Goal: Navigation & Orientation: Find specific page/section

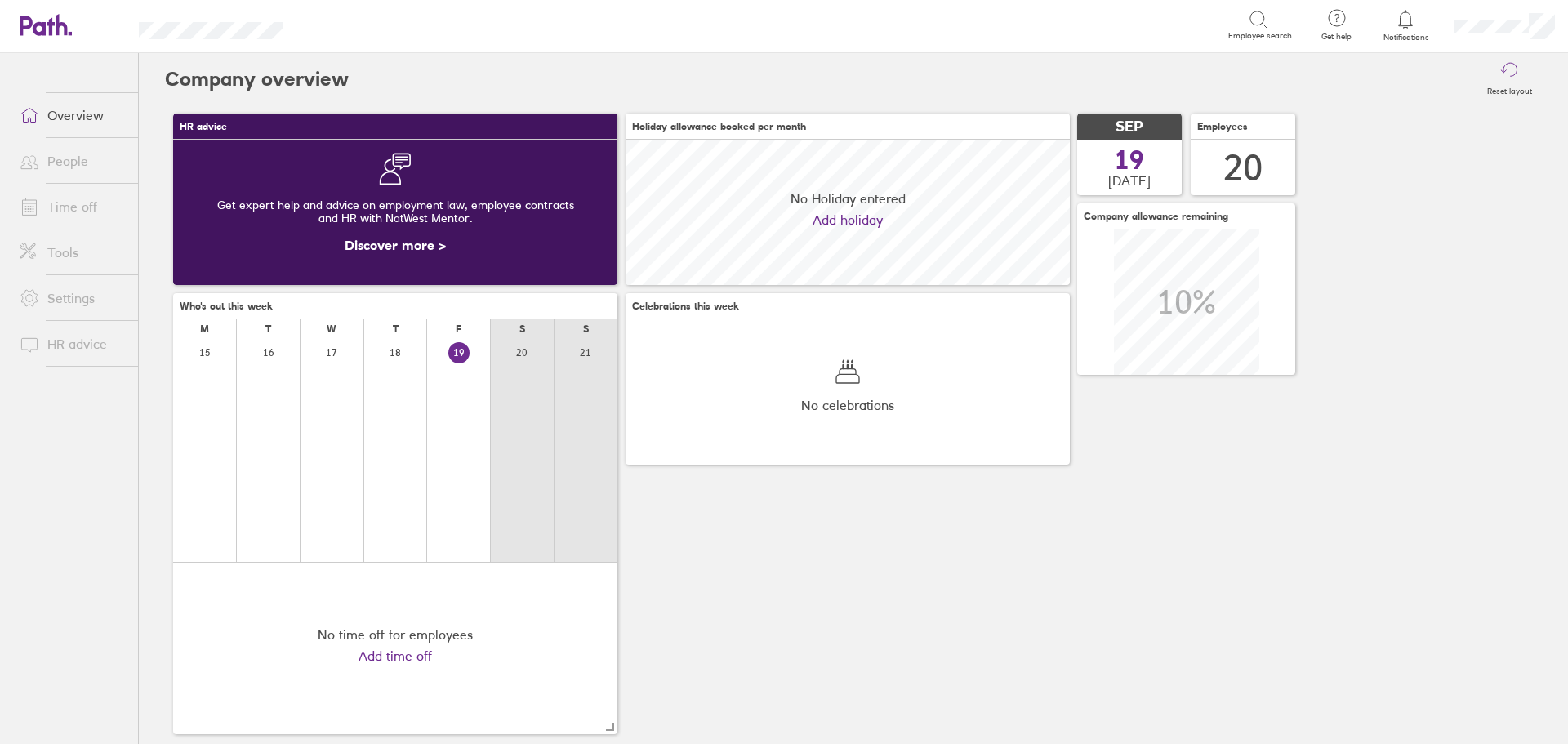
scroll to position [145, 444]
click at [51, 155] on link "People" at bounding box center [72, 161] width 132 height 33
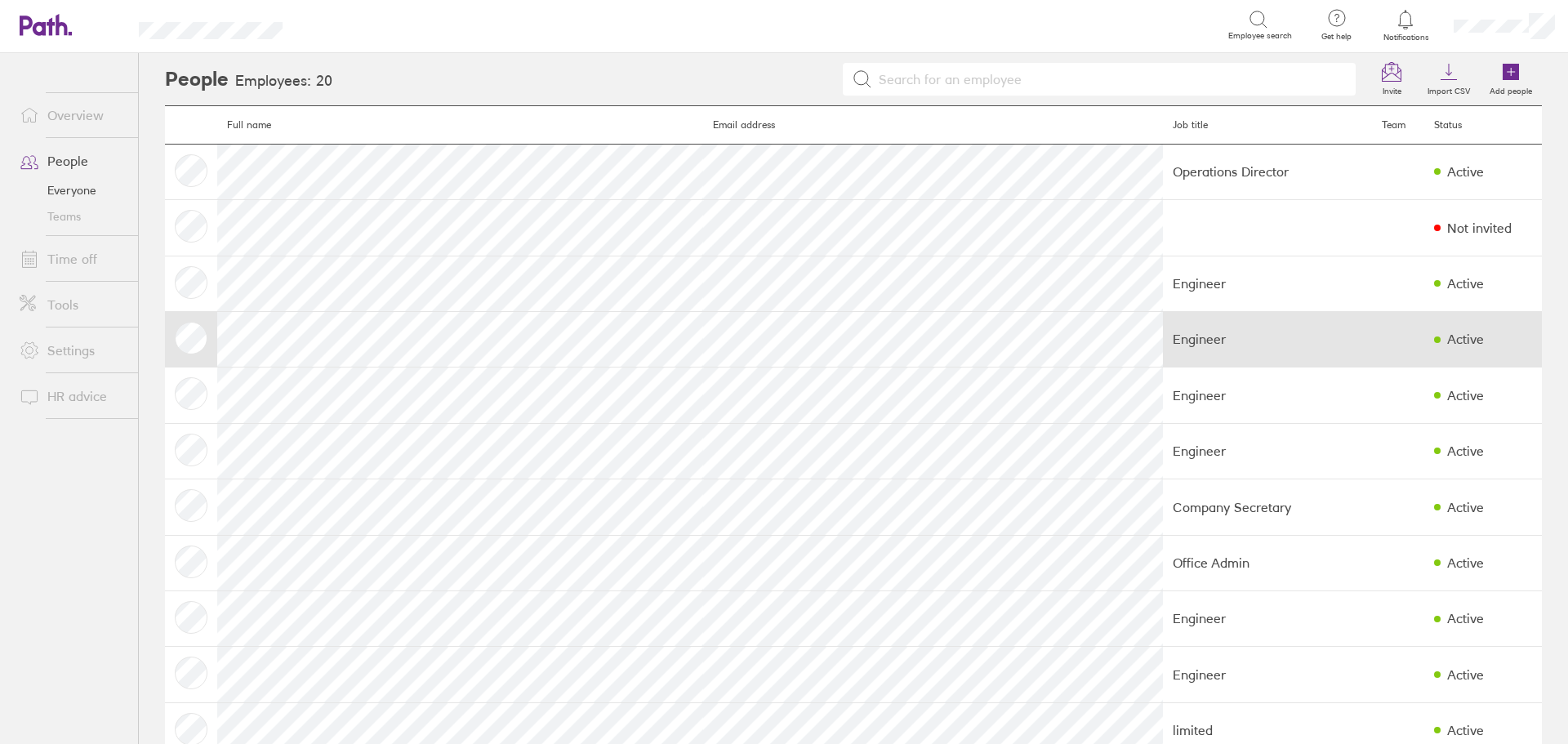
scroll to position [82, 0]
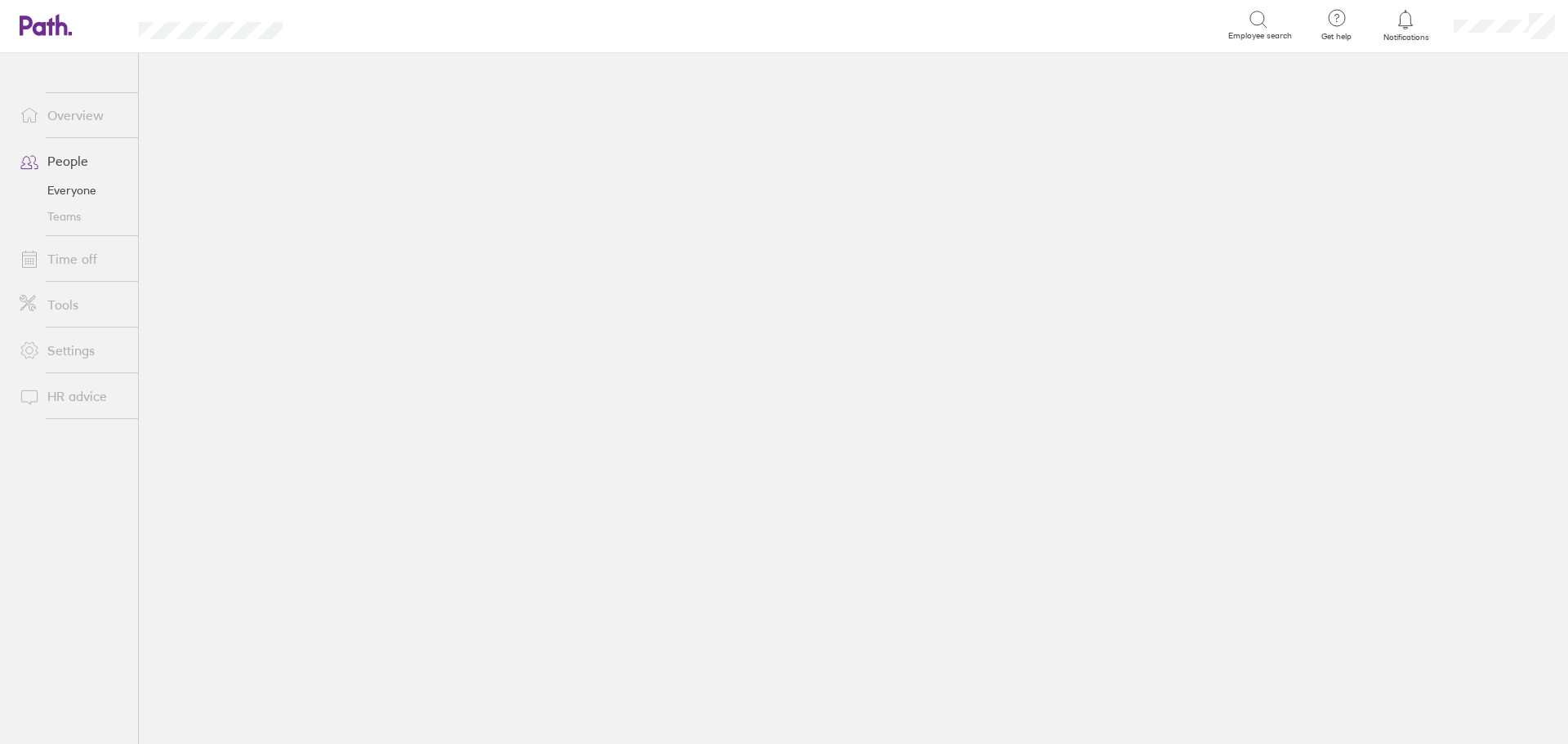
click at [64, 158] on link "People" at bounding box center [72, 161] width 132 height 33
click at [77, 153] on link "People" at bounding box center [72, 161] width 132 height 33
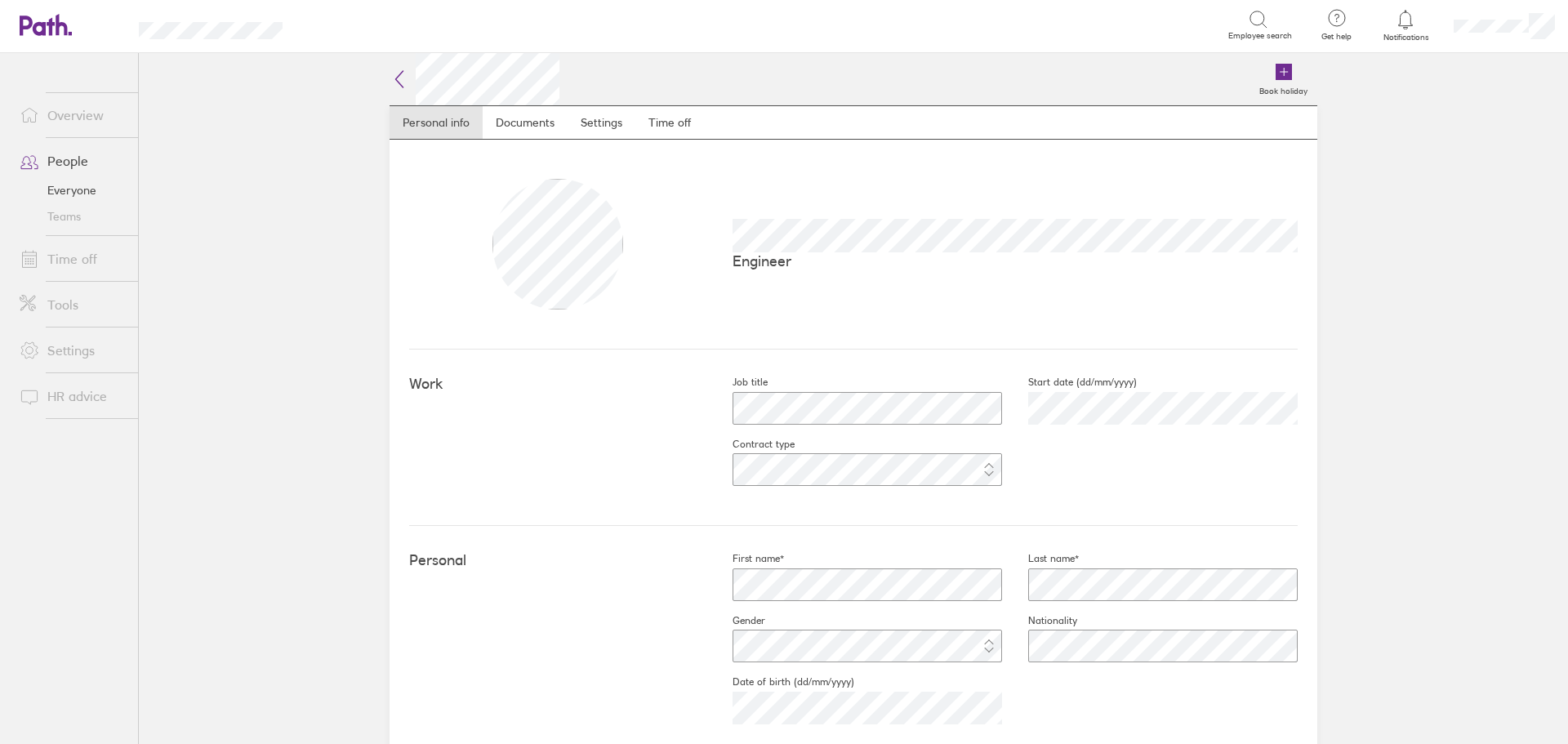
click at [54, 160] on link "People" at bounding box center [72, 161] width 132 height 33
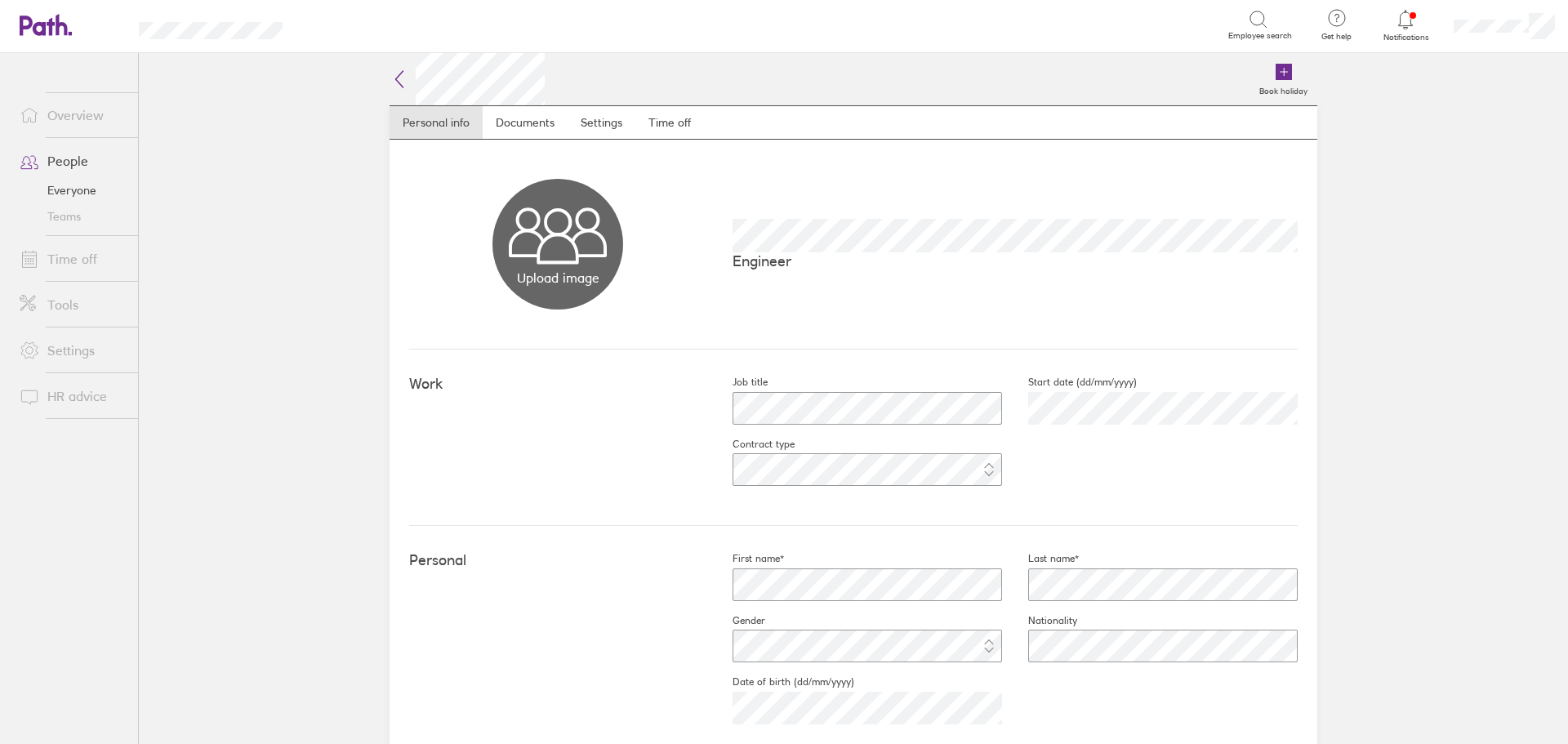
click at [59, 156] on link "People" at bounding box center [72, 161] width 132 height 33
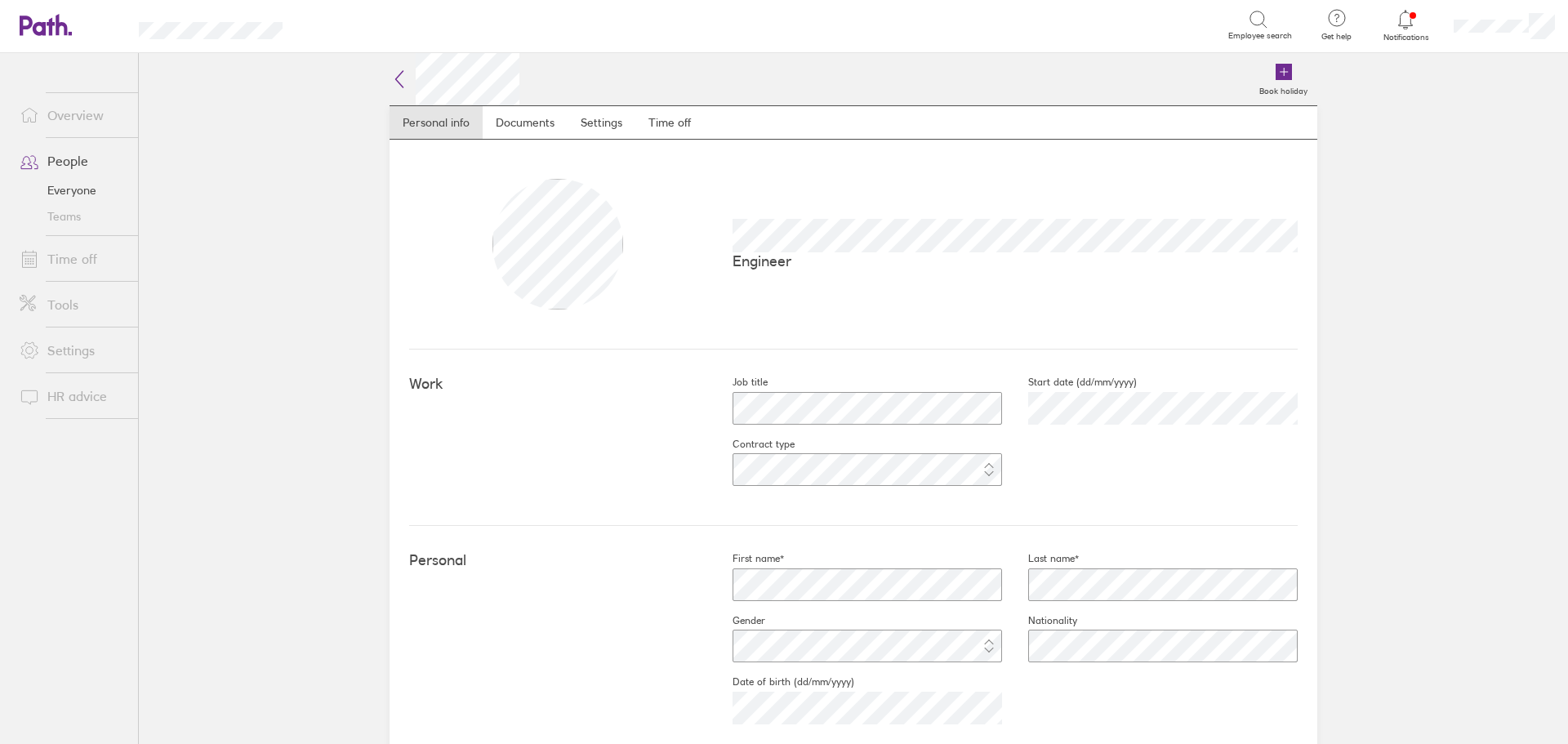
click at [55, 160] on link "People" at bounding box center [72, 161] width 132 height 33
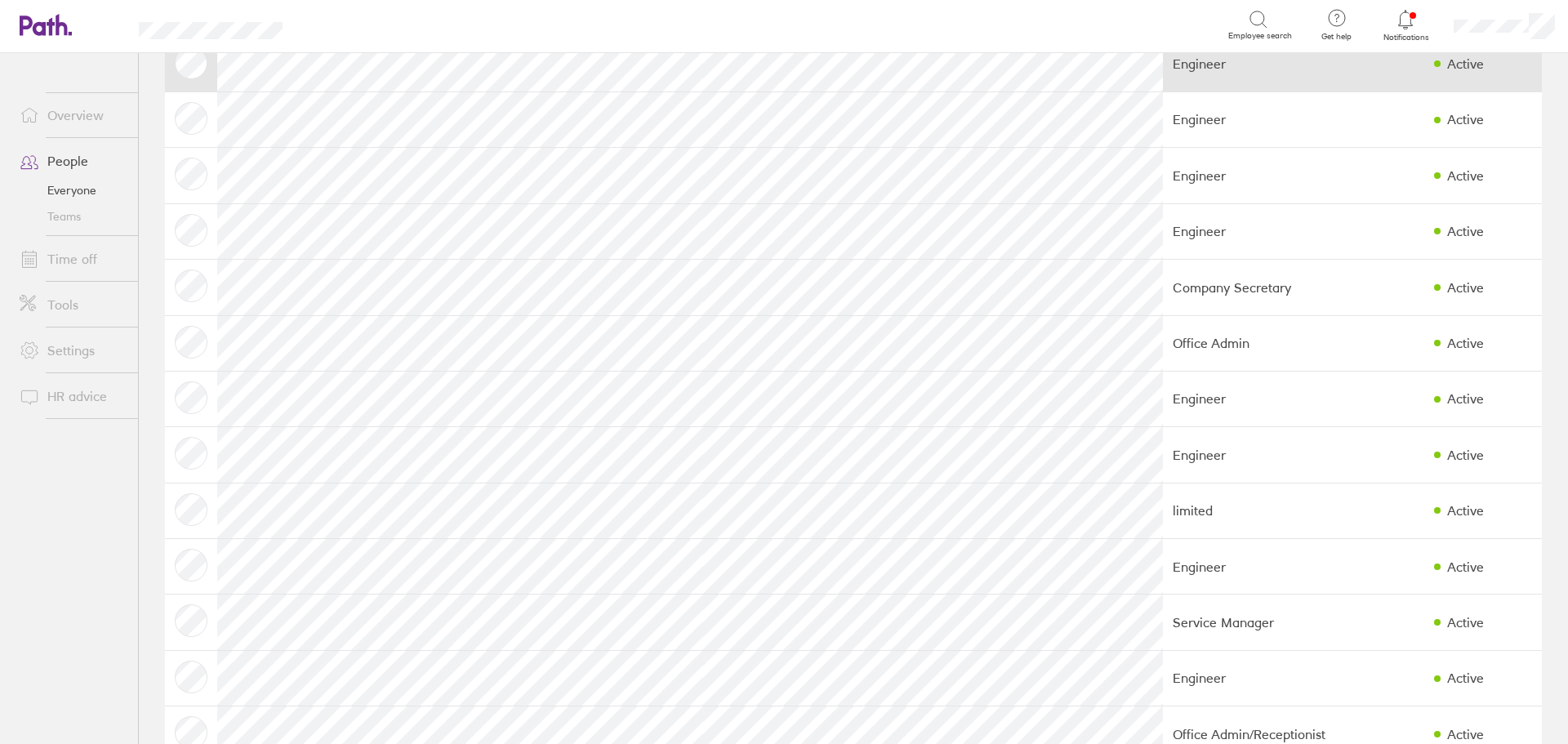
scroll to position [245, 0]
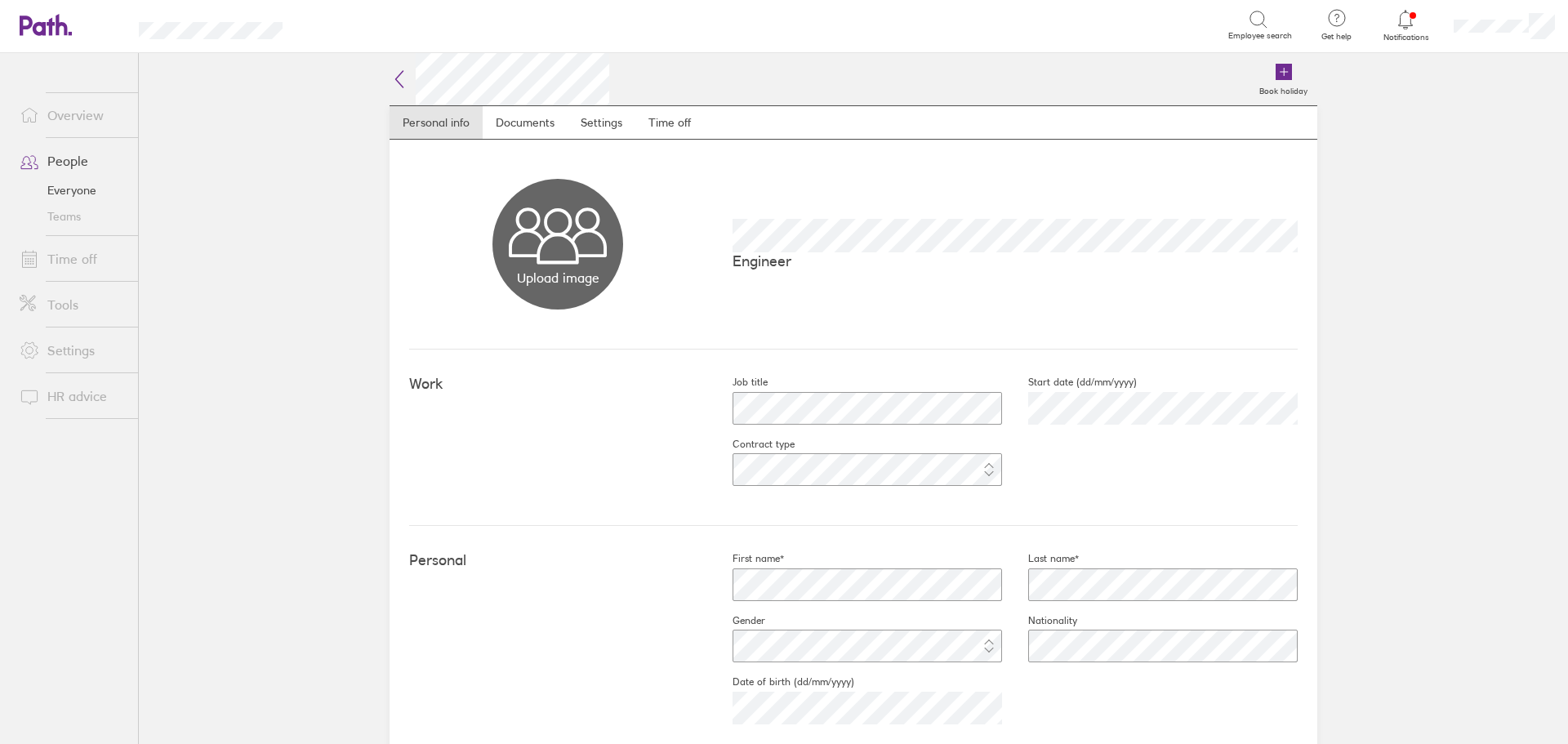
click at [58, 154] on link "People" at bounding box center [72, 161] width 132 height 33
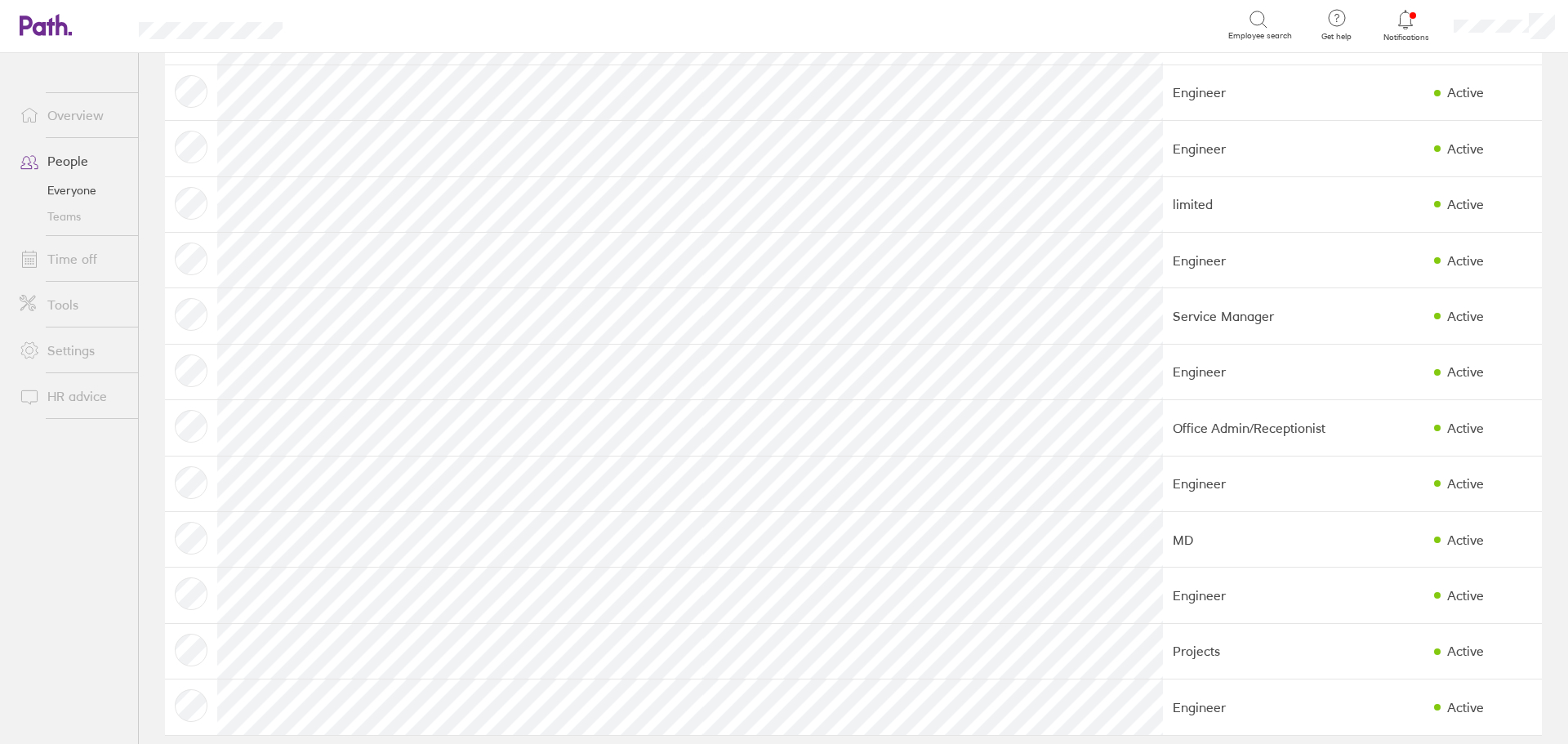
scroll to position [543, 0]
